Goal: Task Accomplishment & Management: Use online tool/utility

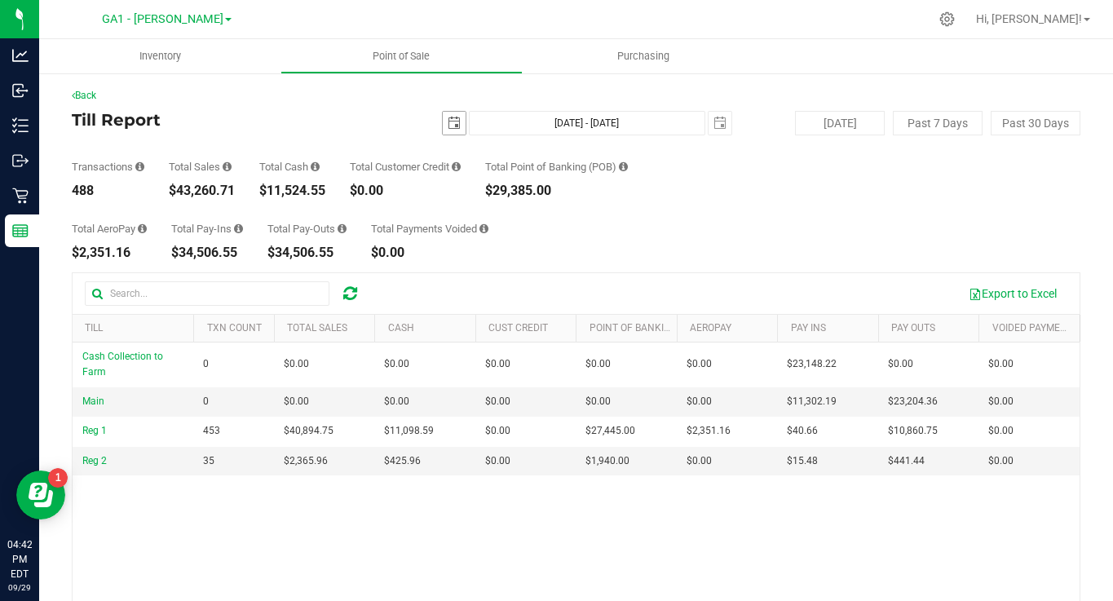
click at [460, 124] on span "select" at bounding box center [453, 123] width 13 height 13
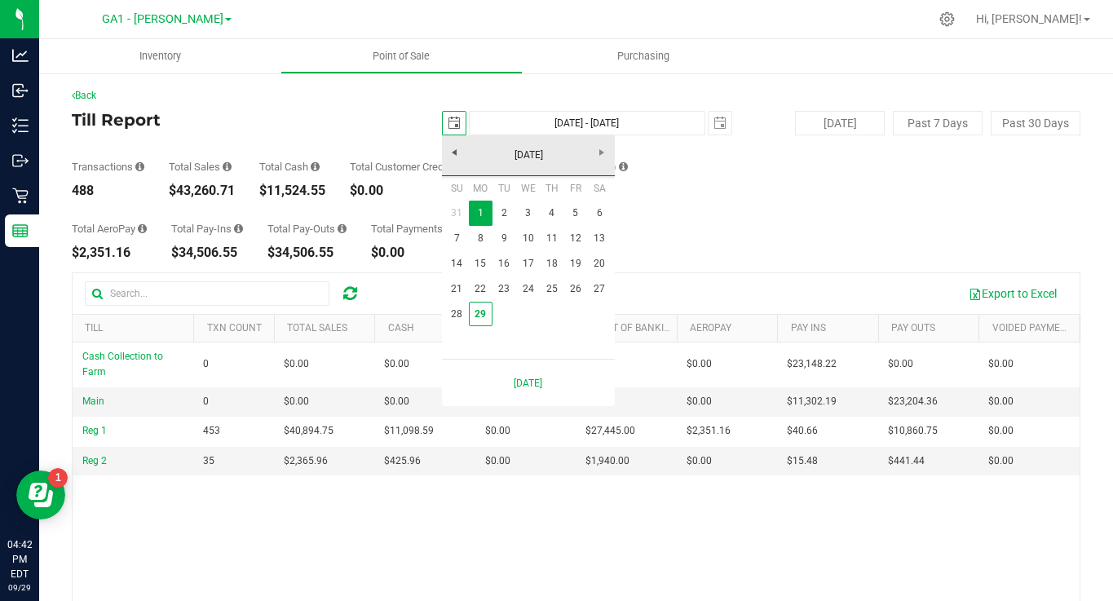
scroll to position [0, 41]
click at [457, 282] on link "21" at bounding box center [457, 288] width 24 height 25
type input "2025-09-21"
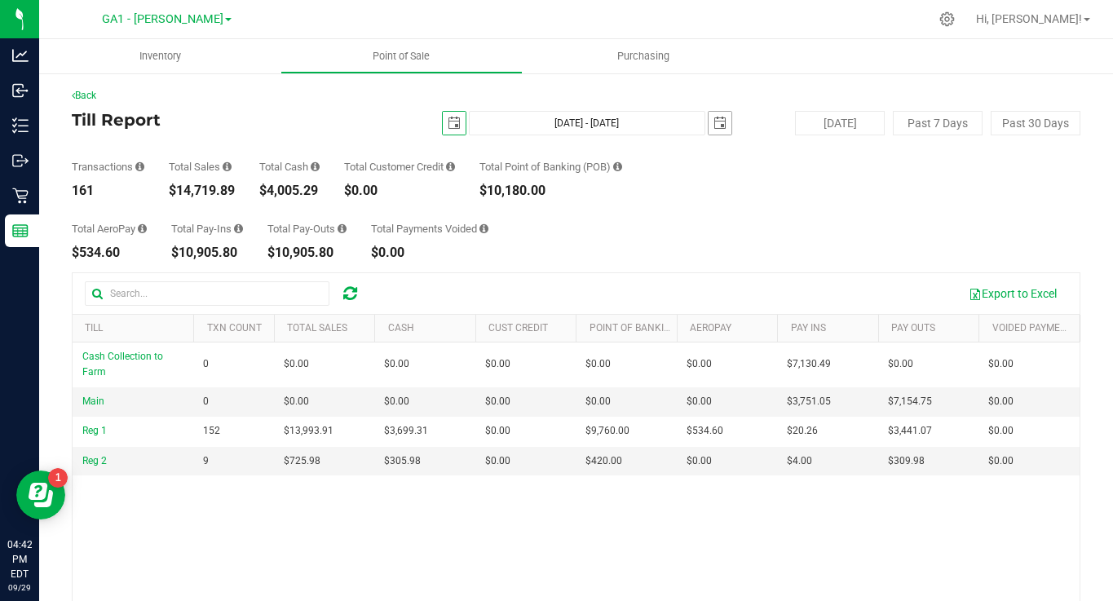
click at [720, 120] on span "select" at bounding box center [719, 123] width 13 height 13
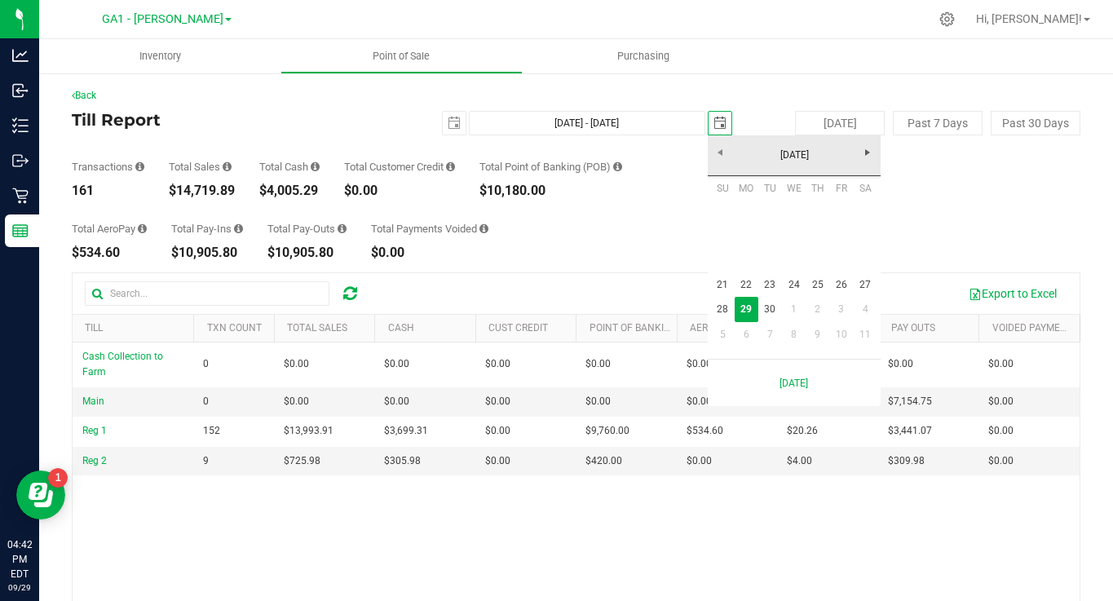
scroll to position [0, 41]
click at [867, 286] on link "27" at bounding box center [865, 284] width 24 height 25
type input "Sep 21, 2025 - Sep 27, 2025"
type input "2025-09-27"
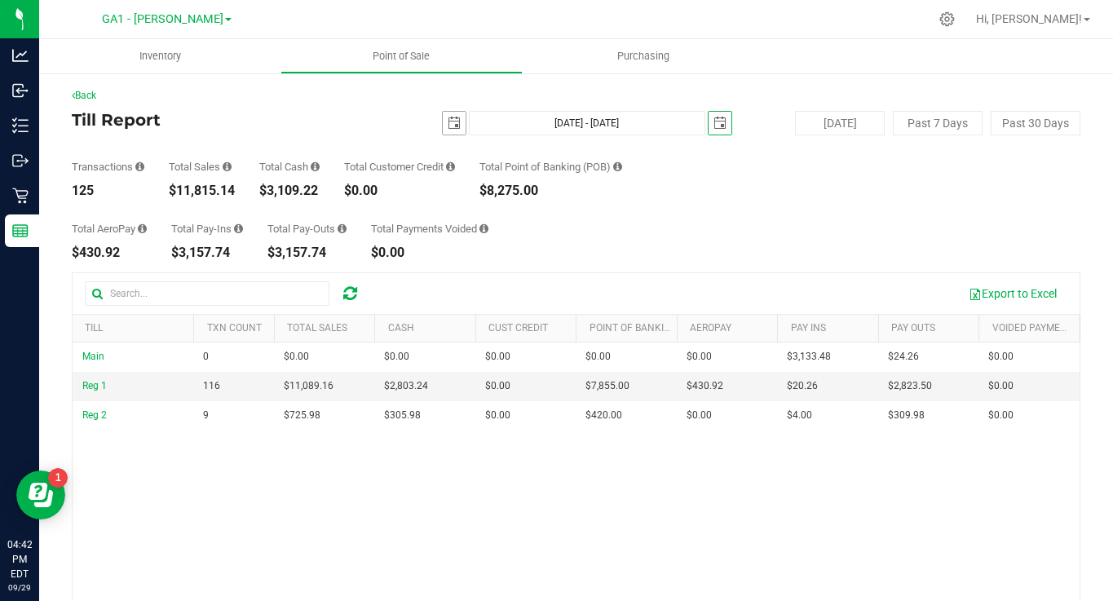
click at [449, 113] on span "select" at bounding box center [454, 123] width 23 height 23
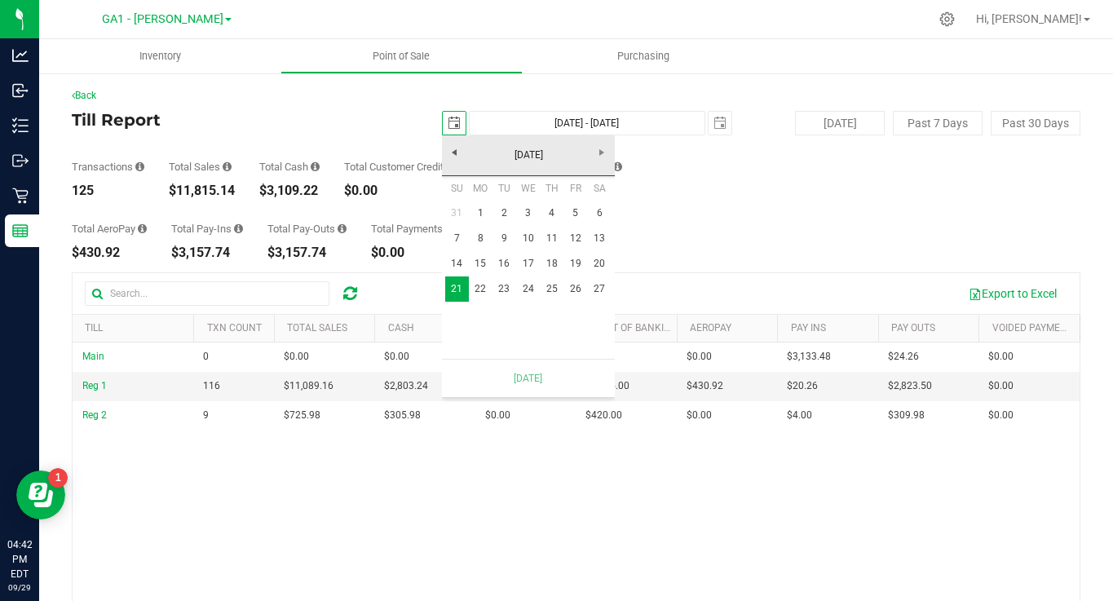
scroll to position [0, 41]
click at [456, 262] on link "14" at bounding box center [457, 263] width 24 height 25
type input "Sep 14, 2025 - Sep 27, 2025"
type input "2025-09-14"
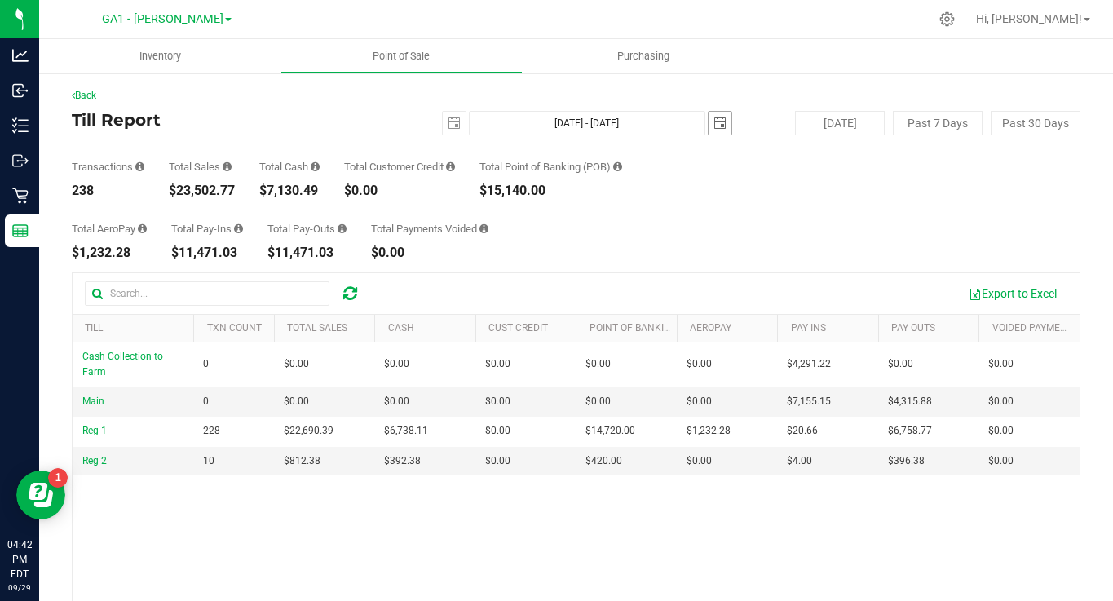
click at [730, 118] on span "2025-09-27" at bounding box center [719, 123] width 24 height 24
click at [721, 121] on span "select" at bounding box center [719, 123] width 13 height 13
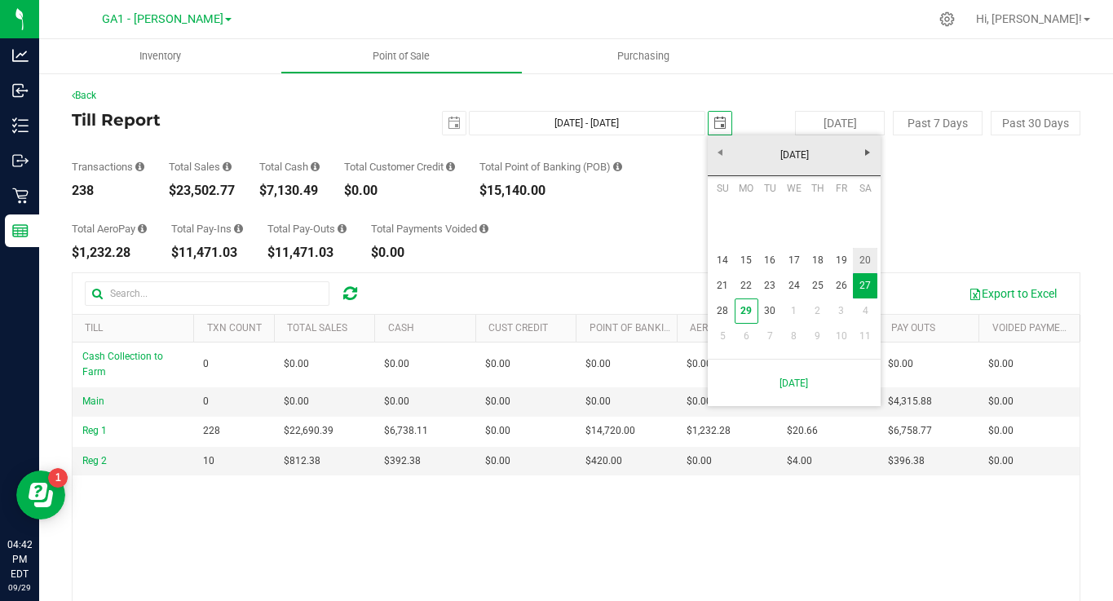
click at [864, 259] on link "20" at bounding box center [865, 260] width 24 height 25
type input "Sep 14, 2025 - Sep 20, 2025"
type input "2025-09-20"
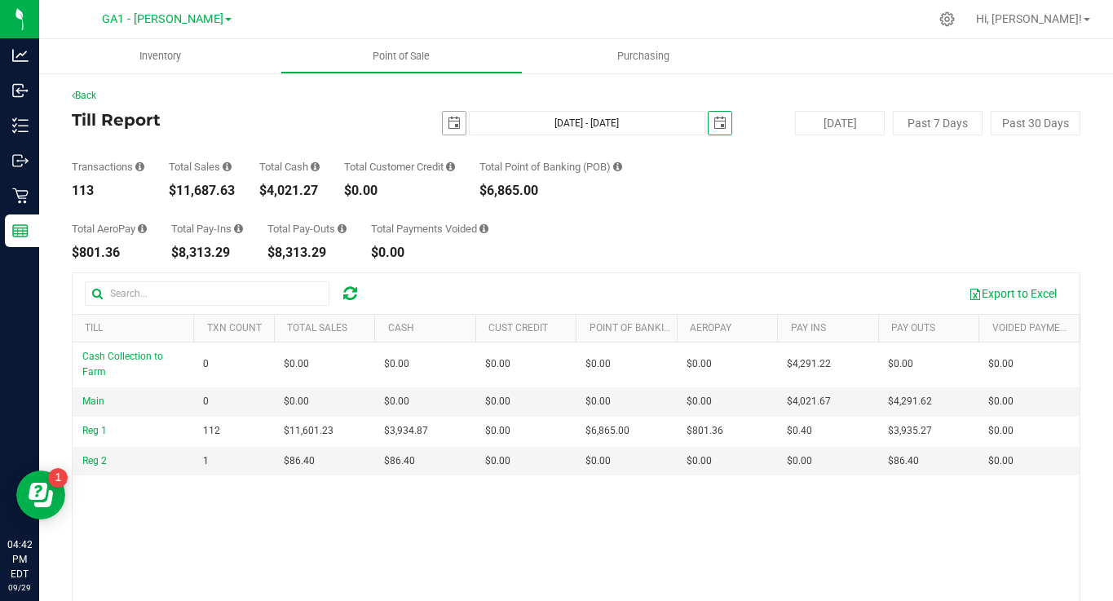
click at [447, 121] on span "select" at bounding box center [453, 123] width 13 height 13
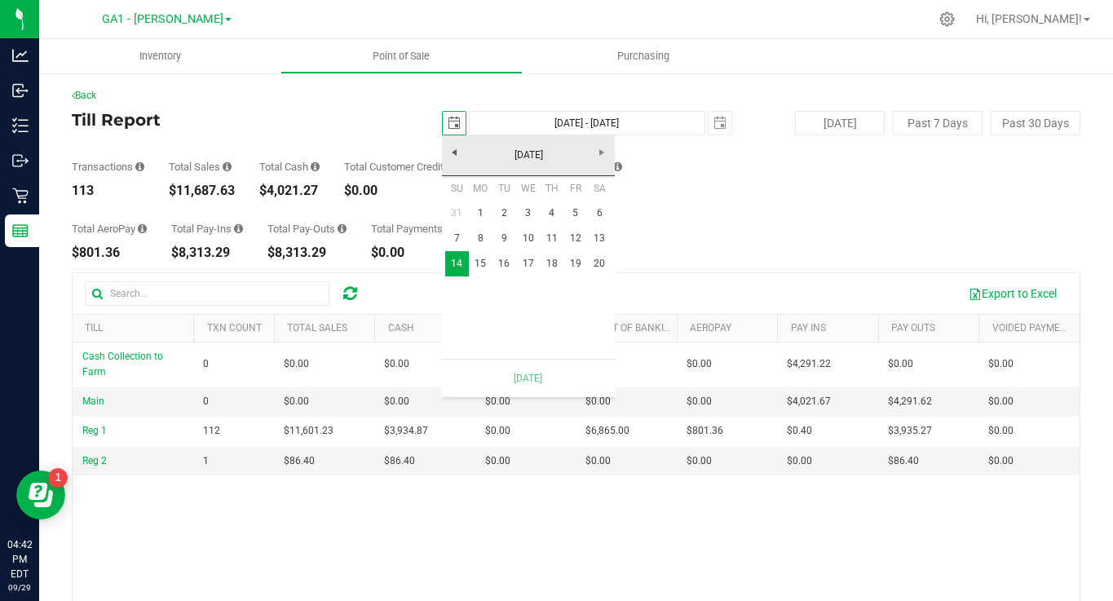
scroll to position [0, 41]
click at [456, 235] on link "7" at bounding box center [457, 238] width 24 height 25
type input "Sep 7, 2025 - Sep 20, 2025"
type input "2025-09-07"
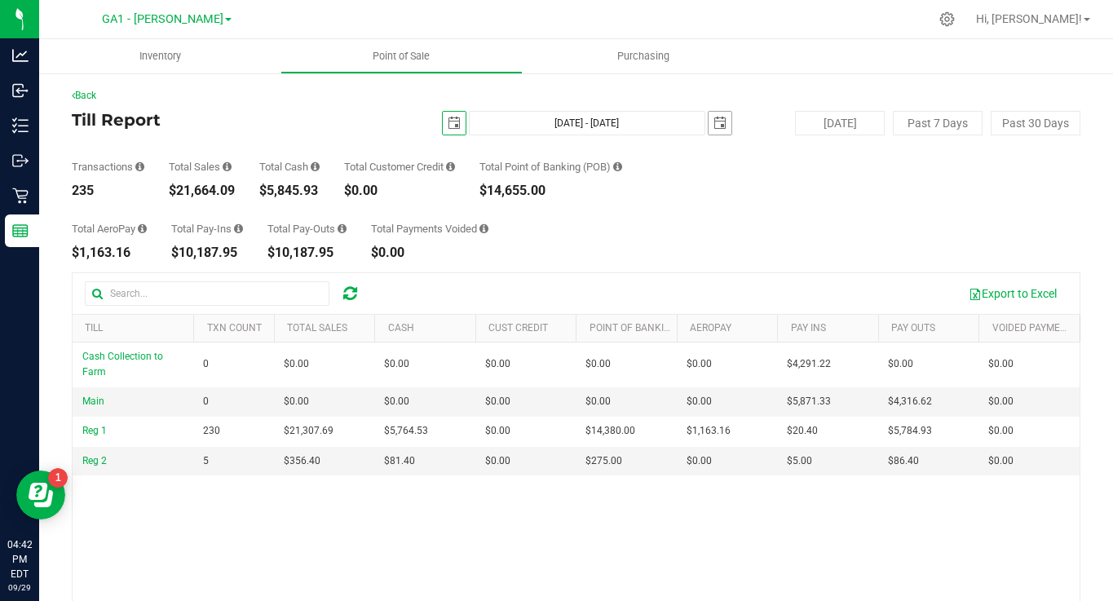
click at [714, 122] on span "select" at bounding box center [719, 123] width 13 height 13
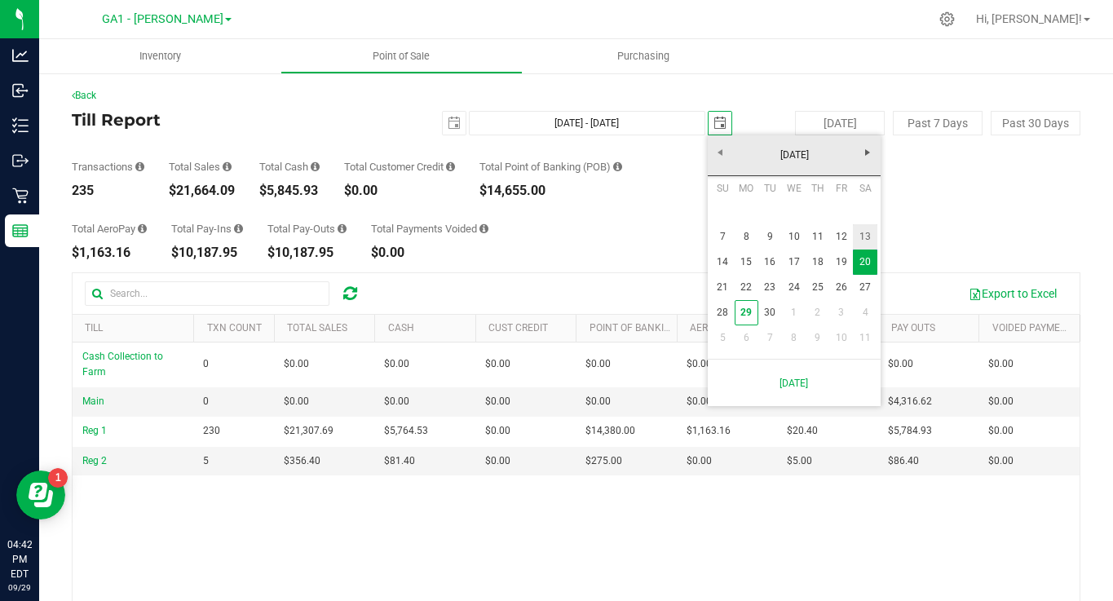
click at [862, 235] on link "13" at bounding box center [865, 236] width 24 height 25
type input "Sep 7, 2025 - Sep 13, 2025"
type input "2025-09-13"
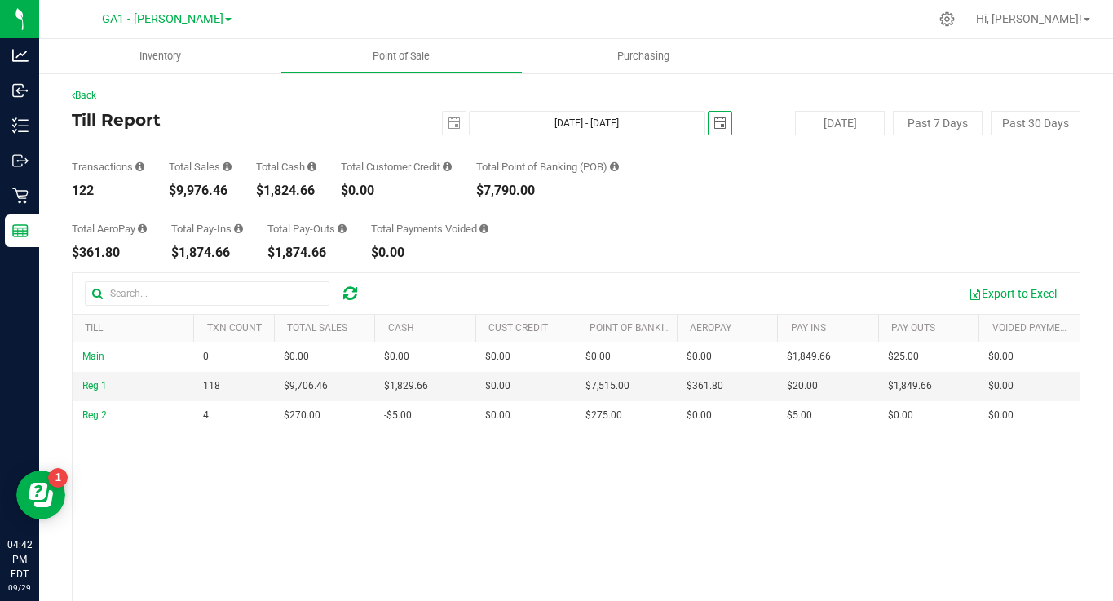
click at [720, 117] on span "select" at bounding box center [719, 123] width 13 height 13
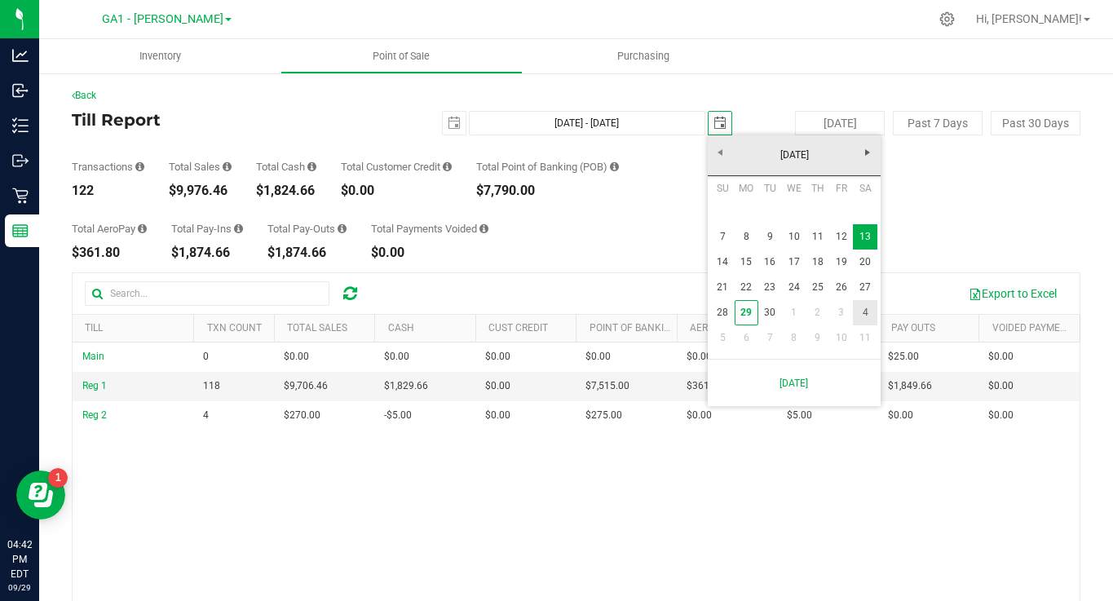
click at [868, 318] on link "4" at bounding box center [865, 312] width 24 height 25
type input "Sep 7, 2025 - Oct 4, 2025"
type input "2025-10-04"
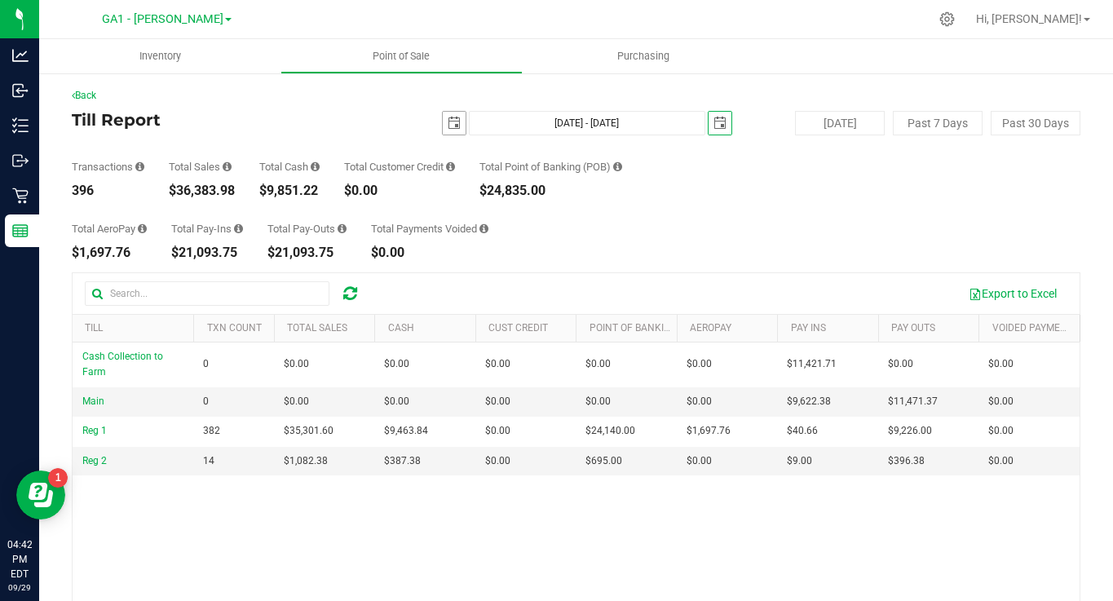
click at [451, 115] on span "select" at bounding box center [454, 123] width 23 height 23
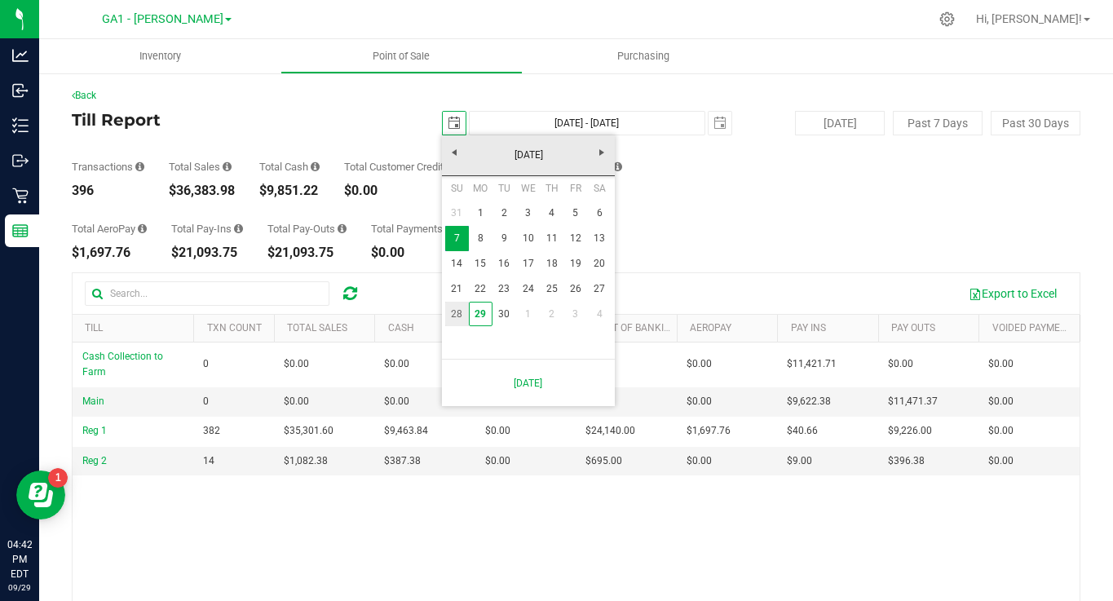
click at [453, 307] on link "28" at bounding box center [457, 314] width 24 height 25
type input "Sep 28, 2025 - Oct 4, 2025"
type input "2025-09-28"
